Goal: Find specific page/section: Find specific page/section

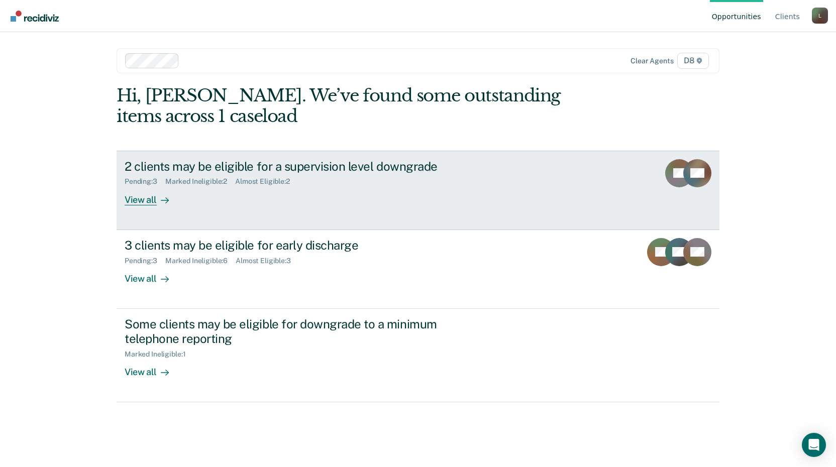
click at [179, 183] on div "Marked Ineligible : 2" at bounding box center [200, 181] width 70 height 9
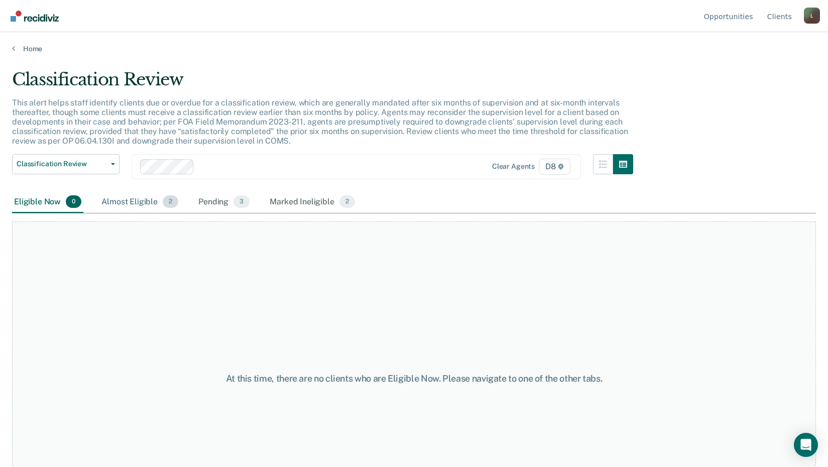
click at [137, 196] on div "Almost Eligible 2" at bounding box center [139, 202] width 81 height 22
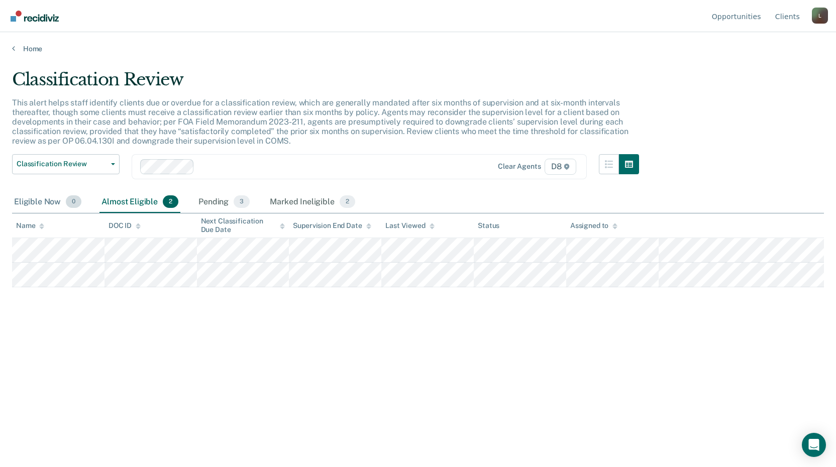
click at [31, 202] on div "Eligible Now 0" at bounding box center [47, 202] width 71 height 22
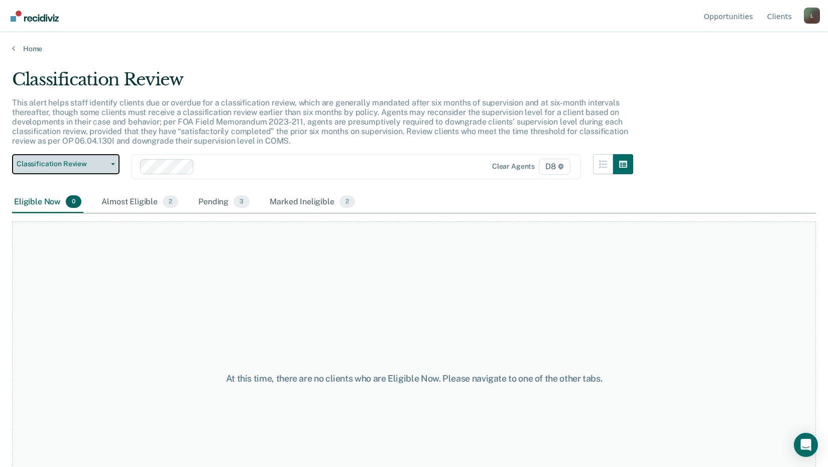
click at [55, 163] on span "Classification Review" at bounding box center [62, 164] width 90 height 9
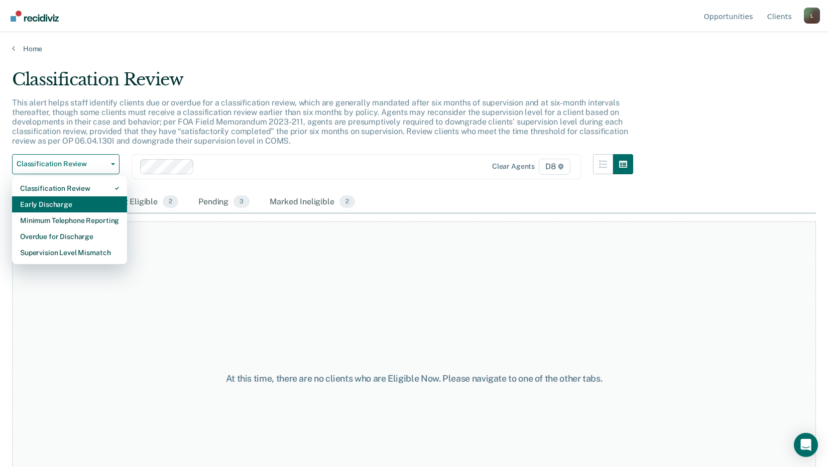
click at [52, 204] on div "Early Discharge" at bounding box center [69, 204] width 99 height 16
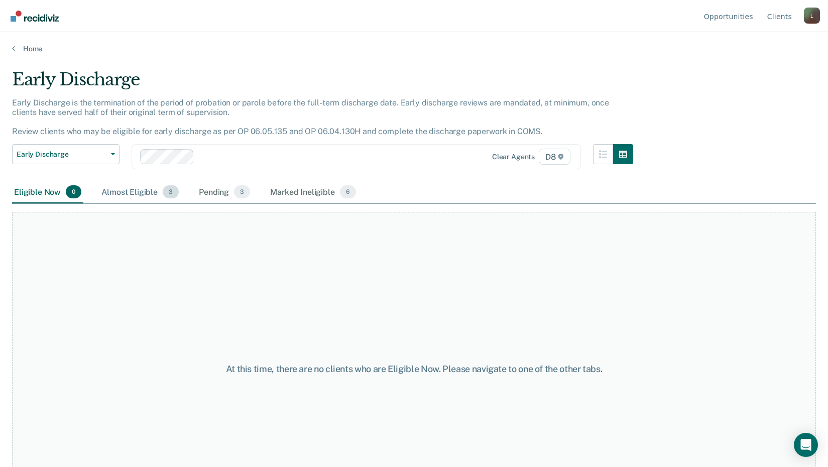
click at [125, 198] on div "Almost Eligible 3" at bounding box center [139, 192] width 81 height 22
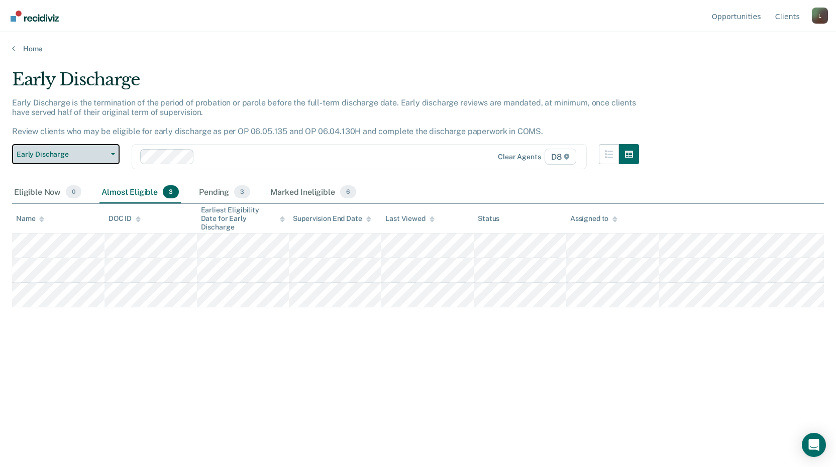
click at [77, 162] on button "Early Discharge" at bounding box center [65, 154] width 107 height 20
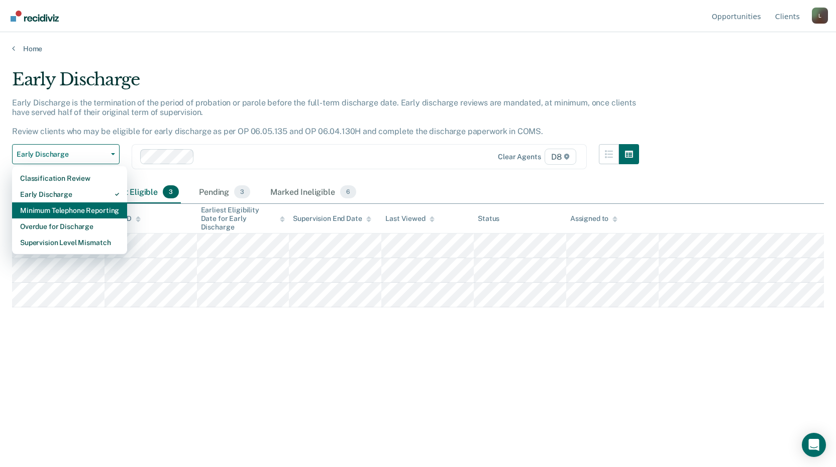
click at [67, 208] on div "Minimum Telephone Reporting" at bounding box center [69, 210] width 99 height 16
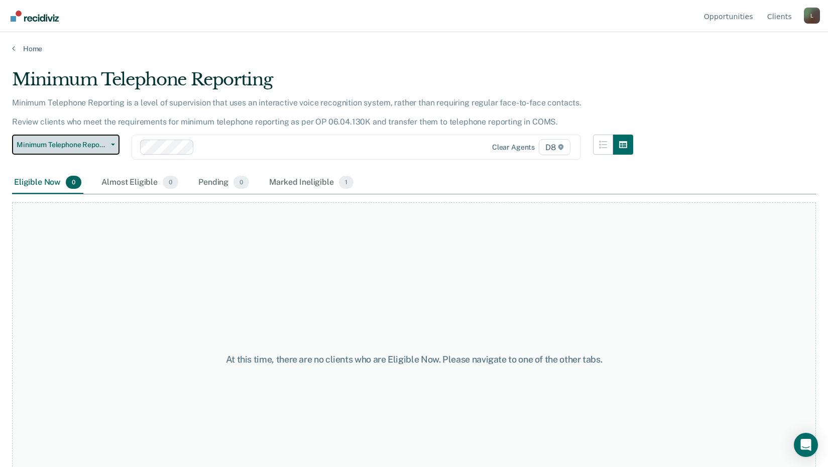
click at [66, 146] on span "Minimum Telephone Reporting" at bounding box center [62, 145] width 90 height 9
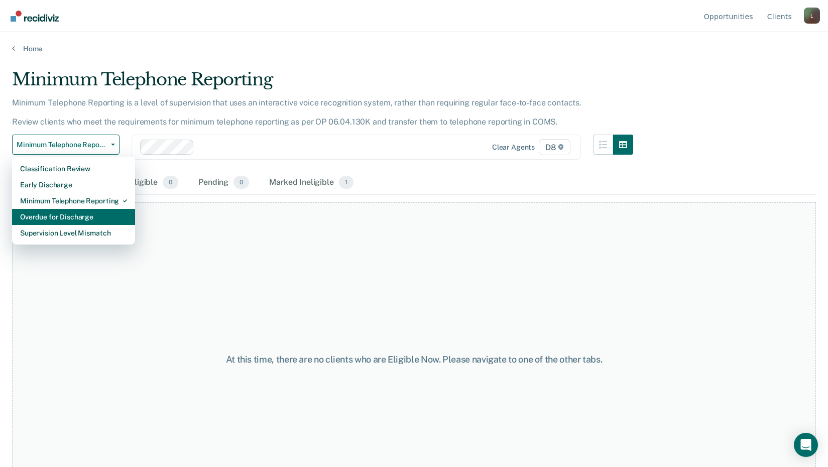
click at [63, 216] on div "Overdue for Discharge" at bounding box center [73, 217] width 107 height 16
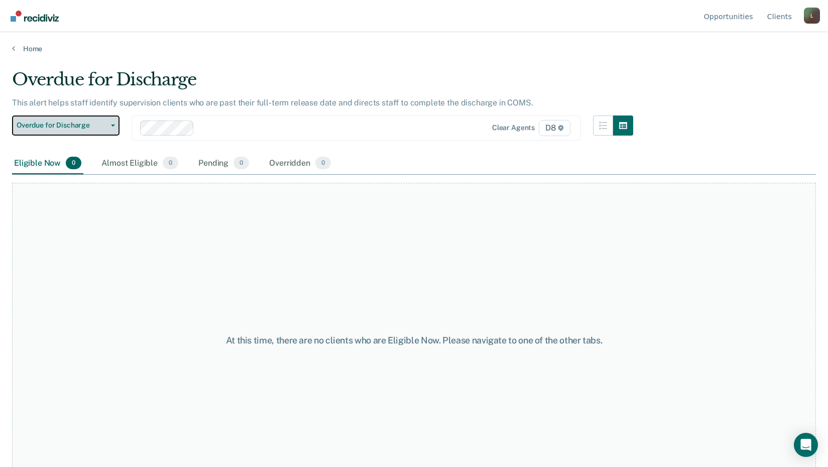
click at [62, 128] on span "Overdue for Discharge" at bounding box center [62, 125] width 90 height 9
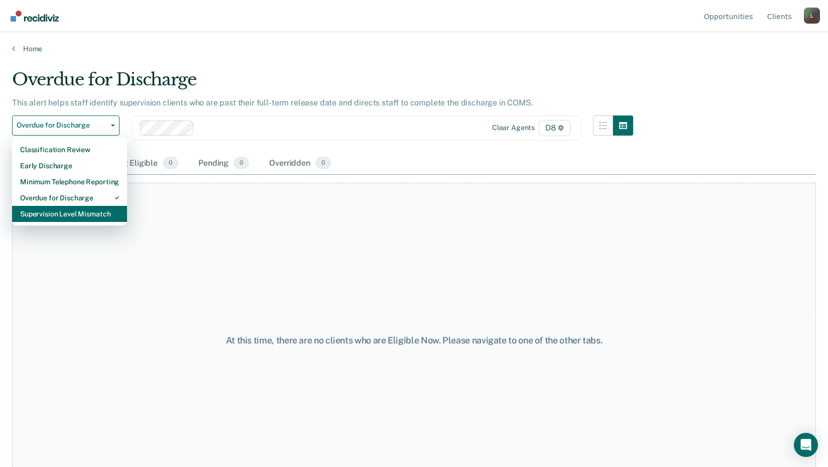
click at [66, 211] on div "Supervision Level Mismatch" at bounding box center [69, 214] width 99 height 16
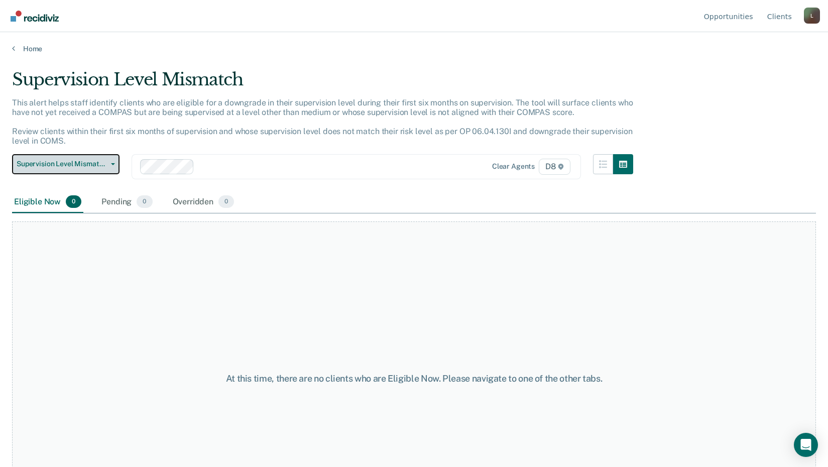
click at [77, 164] on span "Supervision Level Mismatch" at bounding box center [62, 164] width 90 height 9
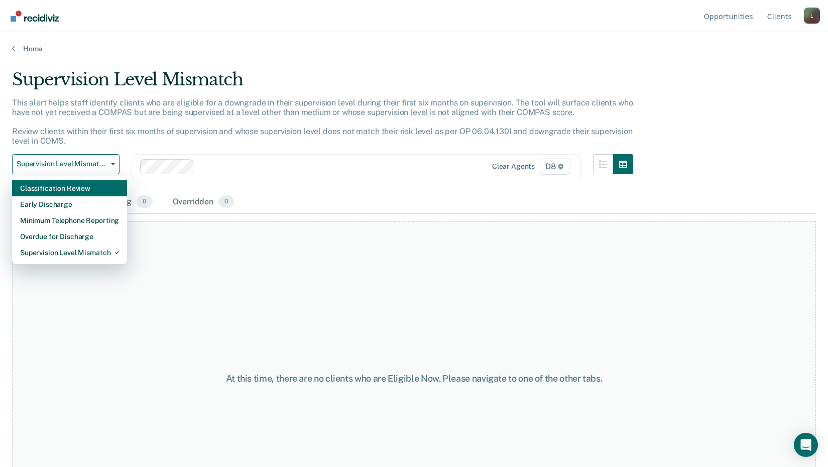
click at [67, 186] on div "Classification Review" at bounding box center [69, 188] width 99 height 16
